Goal: Task Accomplishment & Management: Complete application form

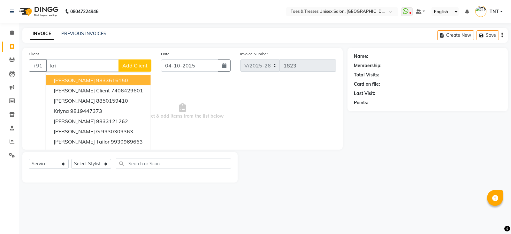
select select "3950"
select select "service"
click at [86, 29] on div "INVOICE PREVIOUS INVOICES Create New Save" at bounding box center [264, 35] width 485 height 15
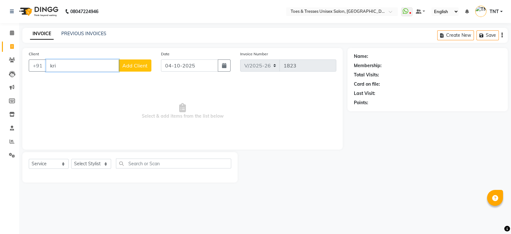
click at [70, 65] on input "kri" at bounding box center [82, 65] width 73 height 12
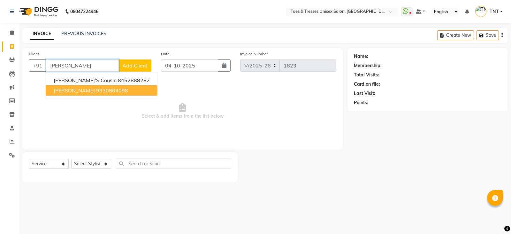
click at [96, 89] on ngb-highlight "9930804098" at bounding box center [112, 90] width 32 height 6
type input "9930804098"
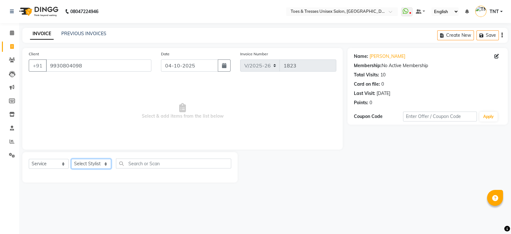
click at [88, 166] on select "Select Stylist [PERSON_NAME] [PERSON_NAME] [PERSON_NAME] [PERSON_NAME] Nisha Pa…" at bounding box center [91, 164] width 40 height 10
select select "19972"
click at [71, 159] on select "Select Stylist [PERSON_NAME] [PERSON_NAME] [PERSON_NAME] [PERSON_NAME] Nisha Pa…" at bounding box center [91, 164] width 40 height 10
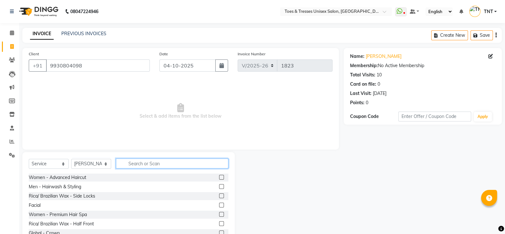
click at [158, 161] on input "text" at bounding box center [172, 163] width 112 height 10
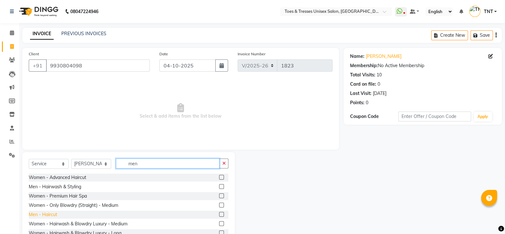
type input "men"
click at [37, 212] on div "Men - Haircut" at bounding box center [43, 214] width 28 height 7
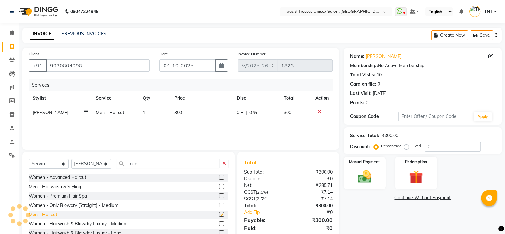
checkbox input "false"
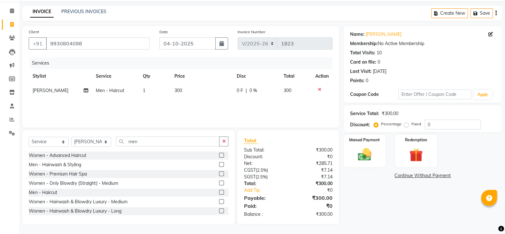
click at [184, 96] on td "300" at bounding box center [202, 90] width 62 height 14
select select "19972"
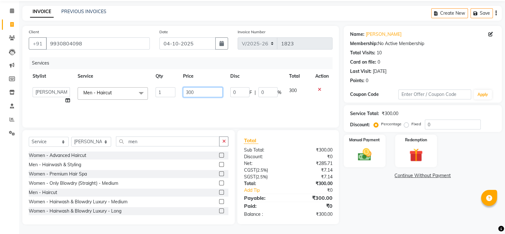
click at [188, 93] on input "300" at bounding box center [203, 92] width 40 height 10
type input "325"
click at [204, 106] on div "Services Stylist Service Qty Price Disc Total Action [PERSON_NAME] Aheshan Shai…" at bounding box center [181, 89] width 304 height 64
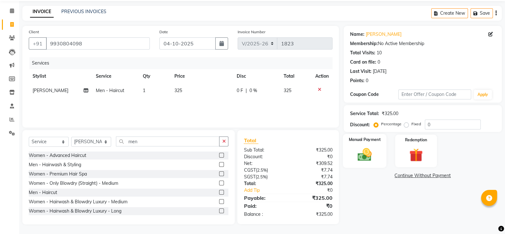
click at [369, 137] on label "Manual Payment" at bounding box center [364, 139] width 32 height 6
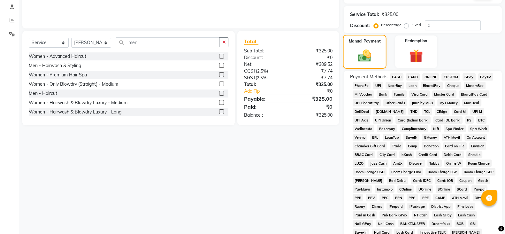
scroll to position [121, 0]
click at [468, 76] on span "GPay" at bounding box center [468, 76] width 13 height 7
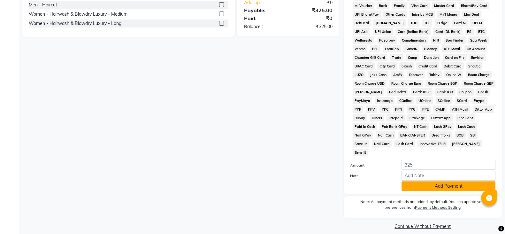
click at [448, 181] on button "Add Payment" at bounding box center [448, 186] width 94 height 10
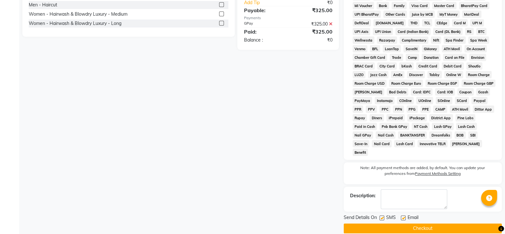
click at [436, 223] on button "Checkout" at bounding box center [423, 228] width 158 height 10
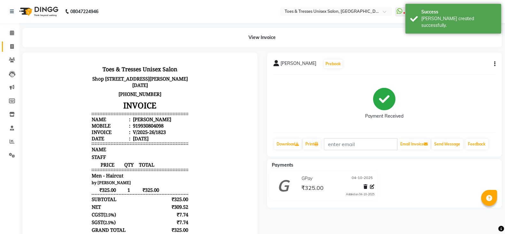
click at [13, 42] on link "Invoice" at bounding box center [9, 47] width 15 height 11
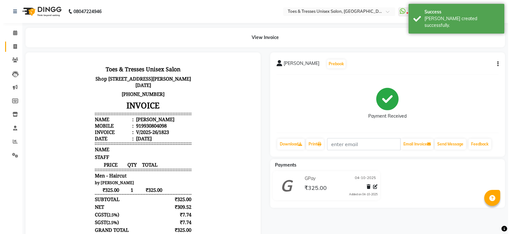
select select "3950"
select select "service"
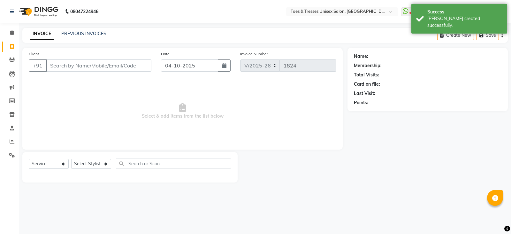
click at [93, 69] on input "Client" at bounding box center [98, 65] width 105 height 12
click at [88, 167] on select "Select Stylist [PERSON_NAME] [PERSON_NAME] [PERSON_NAME] [PERSON_NAME] Nisha Pa…" at bounding box center [91, 164] width 40 height 10
select select "19973"
click at [71, 159] on select "Select Stylist [PERSON_NAME] [PERSON_NAME] [PERSON_NAME] [PERSON_NAME] Nisha Pa…" at bounding box center [91, 164] width 40 height 10
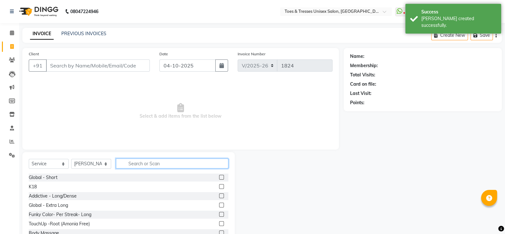
click at [146, 166] on input "text" at bounding box center [172, 163] width 112 height 10
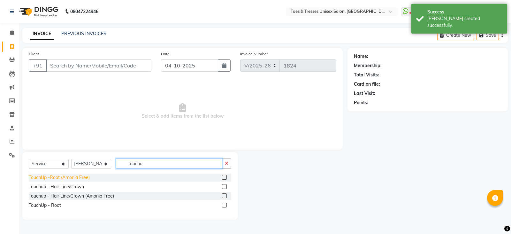
type input "touchu"
click at [71, 174] on div "TouchUp -Root (Amonia Free)" at bounding box center [59, 177] width 61 height 7
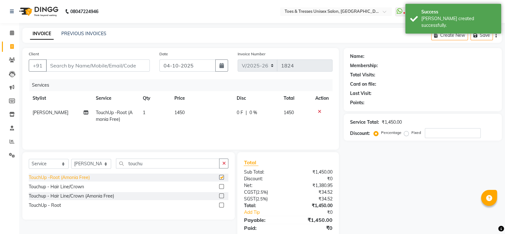
checkbox input "false"
click at [190, 111] on td "1450" at bounding box center [202, 115] width 62 height 21
select select "19973"
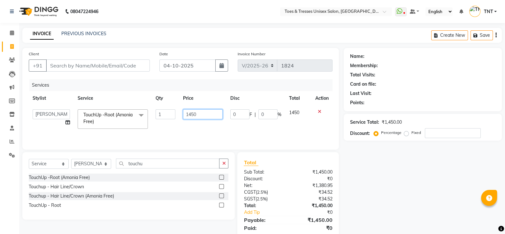
click at [190, 111] on input "1450" at bounding box center [203, 114] width 40 height 10
type input "2000"
click at [190, 123] on td "2000" at bounding box center [203, 118] width 48 height 27
select select "19973"
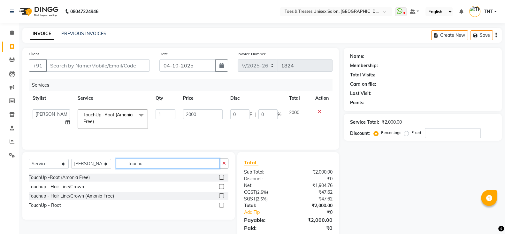
click at [171, 160] on input "touchu" at bounding box center [167, 163] width 103 height 10
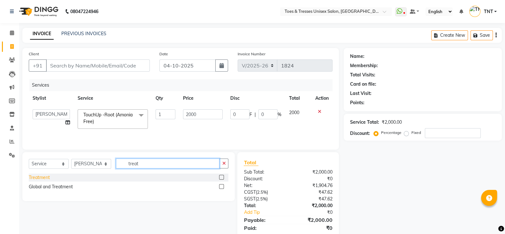
type input "treat"
click at [40, 178] on div "Treatment" at bounding box center [39, 177] width 21 height 7
checkbox input "false"
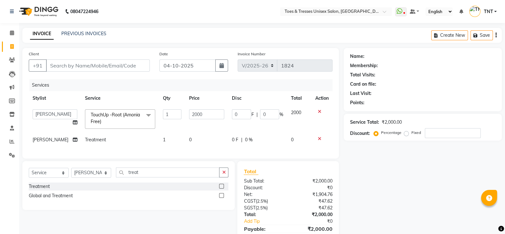
scroll to position [37, 0]
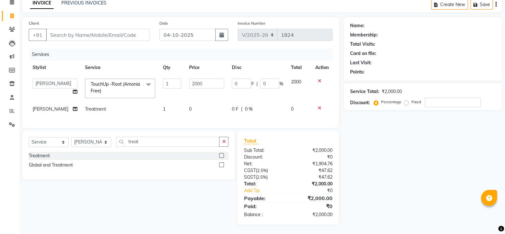
click at [195, 102] on td "0" at bounding box center [206, 109] width 43 height 14
select select "19973"
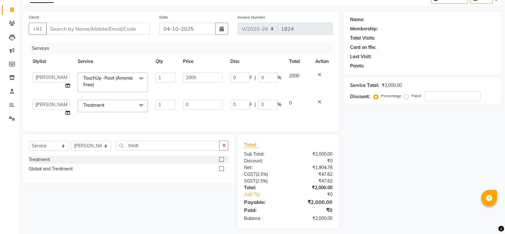
click at [201, 99] on td "0" at bounding box center [203, 108] width 48 height 24
click at [201, 107] on input "0" at bounding box center [203, 105] width 40 height 10
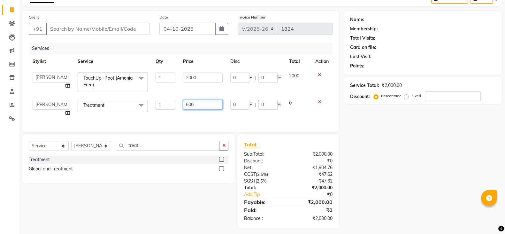
type input "6000"
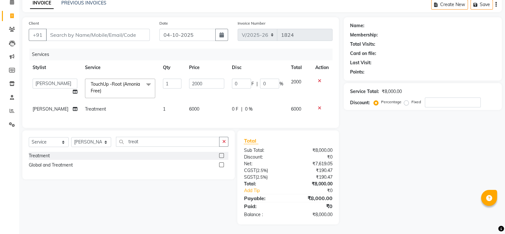
click at [199, 118] on div "Services Stylist Service Qty Price Disc Total Action [PERSON_NAME] Aheshan Shai…" at bounding box center [181, 85] width 304 height 73
click at [110, 29] on input "Client" at bounding box center [98, 35] width 104 height 12
type input "s"
type input "0"
type input "sheeta"
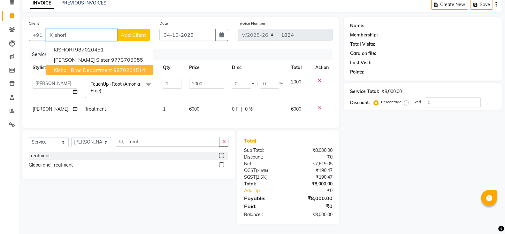
click at [99, 67] on span "Kishori Bmc Department" at bounding box center [83, 70] width 58 height 6
type input "9870204514"
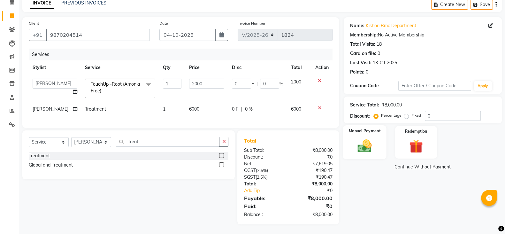
click at [372, 139] on img at bounding box center [364, 146] width 23 height 16
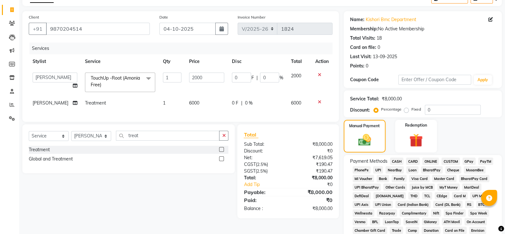
click at [397, 163] on span "CASH" at bounding box center [397, 160] width 14 height 7
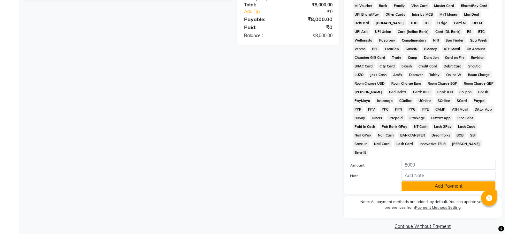
click at [428, 181] on button "Add Payment" at bounding box center [448, 186] width 94 height 10
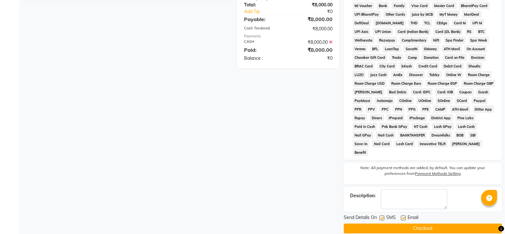
click at [431, 223] on button "Checkout" at bounding box center [423, 228] width 158 height 10
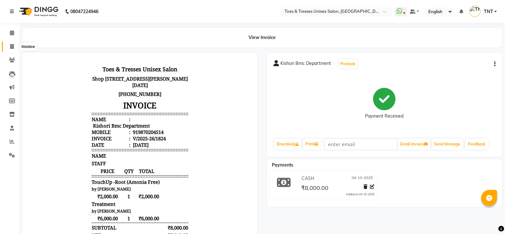
click at [10, 43] on span at bounding box center [11, 46] width 11 height 7
select select "service"
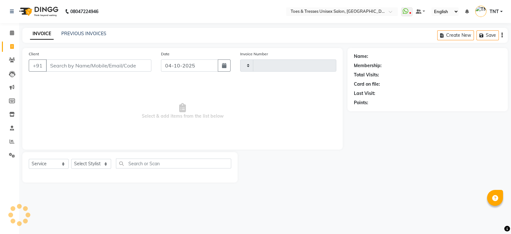
type input "1825"
select select "3950"
